Goal: Task Accomplishment & Management: Manage account settings

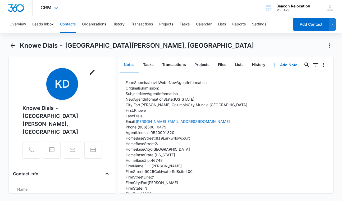
scroll to position [46, 0]
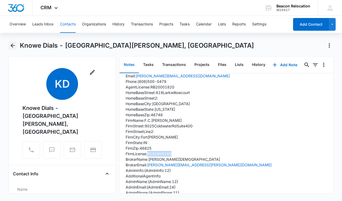
click at [13, 45] on icon "Back" at bounding box center [13, 45] width 6 height 6
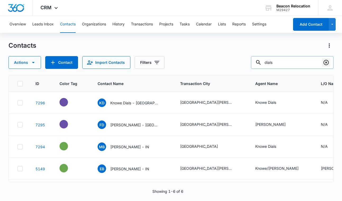
click at [326, 62] on icon "Clear" at bounding box center [326, 62] width 5 height 5
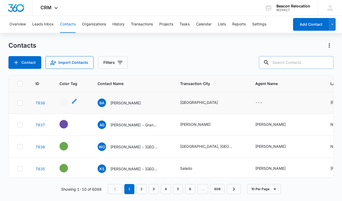
click at [73, 101] on icon "- - Select to Edit Field" at bounding box center [74, 101] width 6 height 6
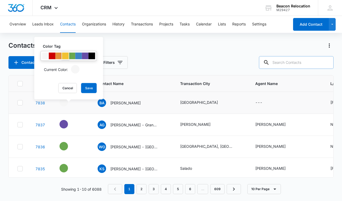
click at [66, 56] on div at bounding box center [65, 56] width 7 height 7
click at [88, 88] on button "Save" at bounding box center [89, 88] width 16 height 10
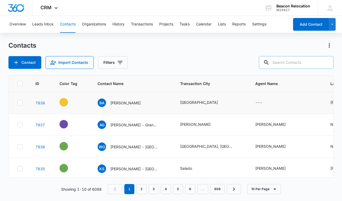
click at [144, 102] on icon "Contact Name - Bradley Avery - Select to Edit Field" at bounding box center [147, 102] width 6 height 6
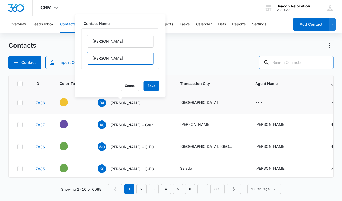
click at [118, 59] on input "[PERSON_NAME]" at bounding box center [120, 58] width 67 height 13
type input "[PERSON_NAME] - [GEOGRAPHIC_DATA]"
click at [153, 87] on button "Save" at bounding box center [152, 86] width 16 height 10
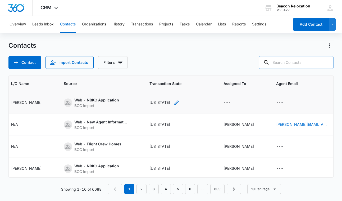
scroll to position [0, 350]
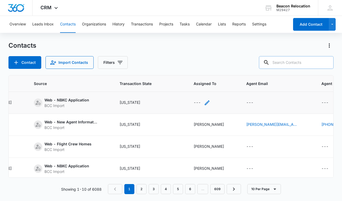
click at [204, 102] on icon "Assigned To - - Select to Edit Field" at bounding box center [207, 103] width 6 height 6
click at [186, 67] on div "Assigned To" at bounding box center [181, 69] width 21 height 6
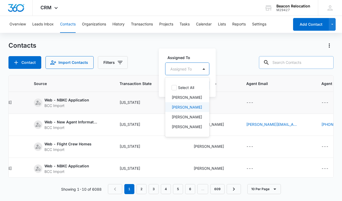
click at [181, 107] on p "[PERSON_NAME]" at bounding box center [187, 107] width 30 height 6
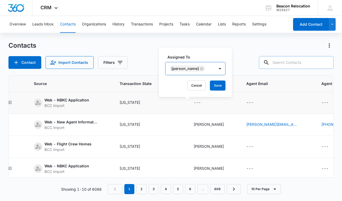
click at [207, 68] on div "[PERSON_NAME]" at bounding box center [190, 68] width 49 height 13
click at [211, 86] on button "Save" at bounding box center [218, 86] width 16 height 10
